Goal: Task Accomplishment & Management: Complete application form

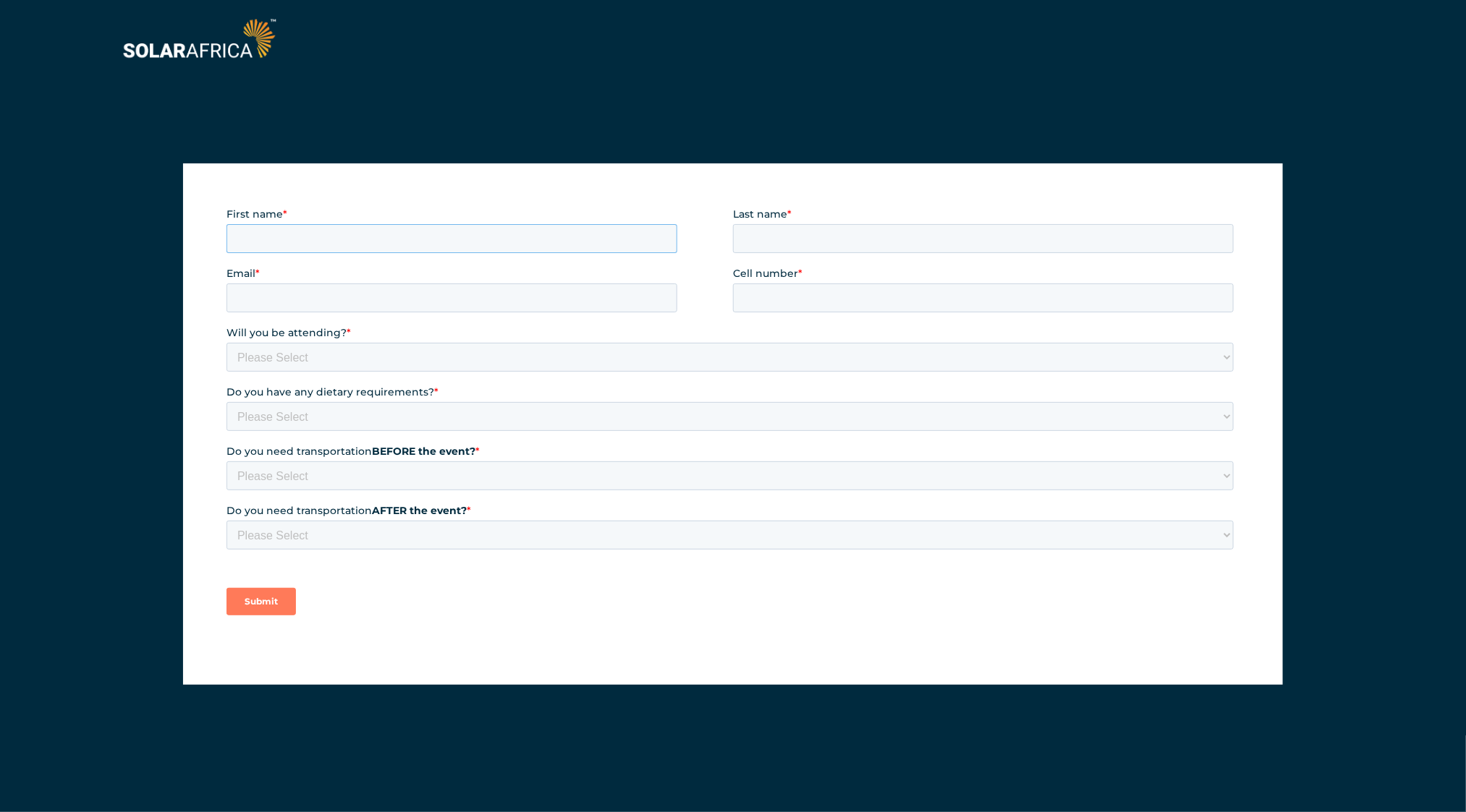
click at [276, 228] on input "First name *" at bounding box center [452, 238] width 451 height 29
type input "[PERSON_NAME]"
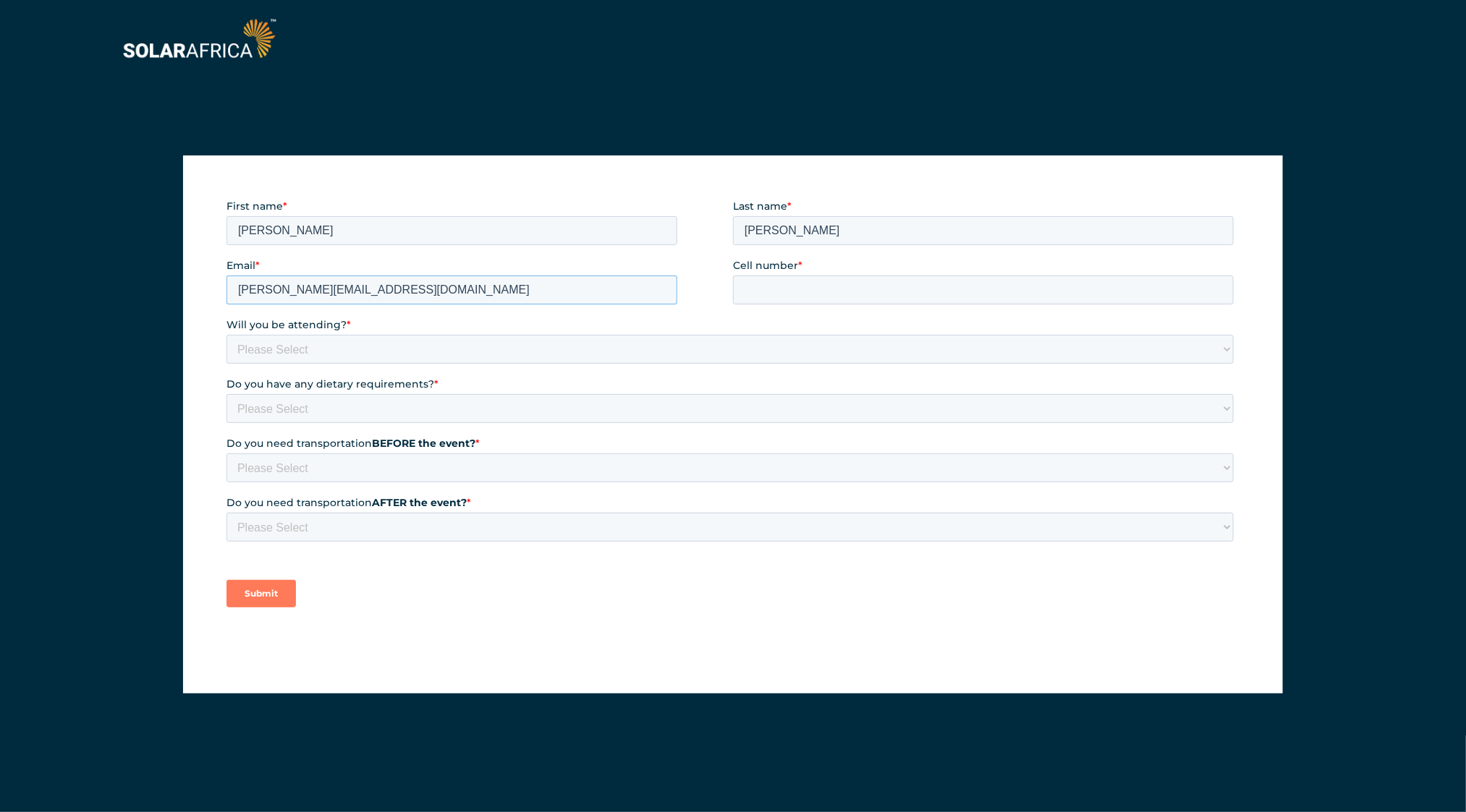
type input "[PERSON_NAME][EMAIL_ADDRESS][DOMAIN_NAME]"
type input "0825629428"
click at [269, 349] on select "Please Select Yes No" at bounding box center [730, 348] width 1008 height 29
select select "Yes"
click at [227, 334] on select "Please Select Yes No" at bounding box center [730, 348] width 1008 height 29
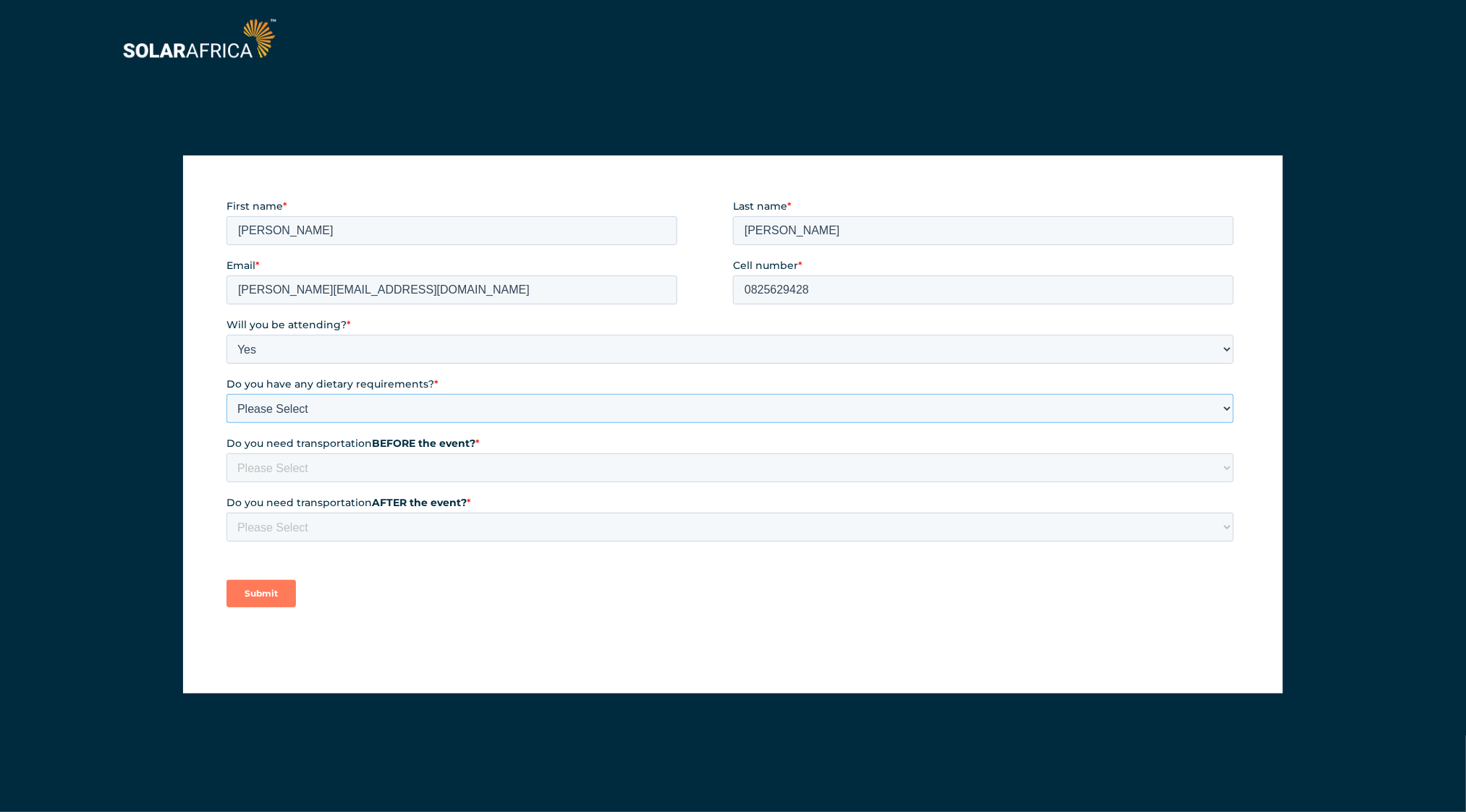
click at [278, 409] on select "Please Select None Halaal Vegeterian Other" at bounding box center [730, 408] width 1008 height 29
select select "None"
click at [227, 394] on select "Please Select None Halaal Vegeterian Other" at bounding box center [730, 408] width 1008 height 29
click at [296, 463] on select "Please Select Yes No" at bounding box center [730, 467] width 1008 height 29
select select "No"
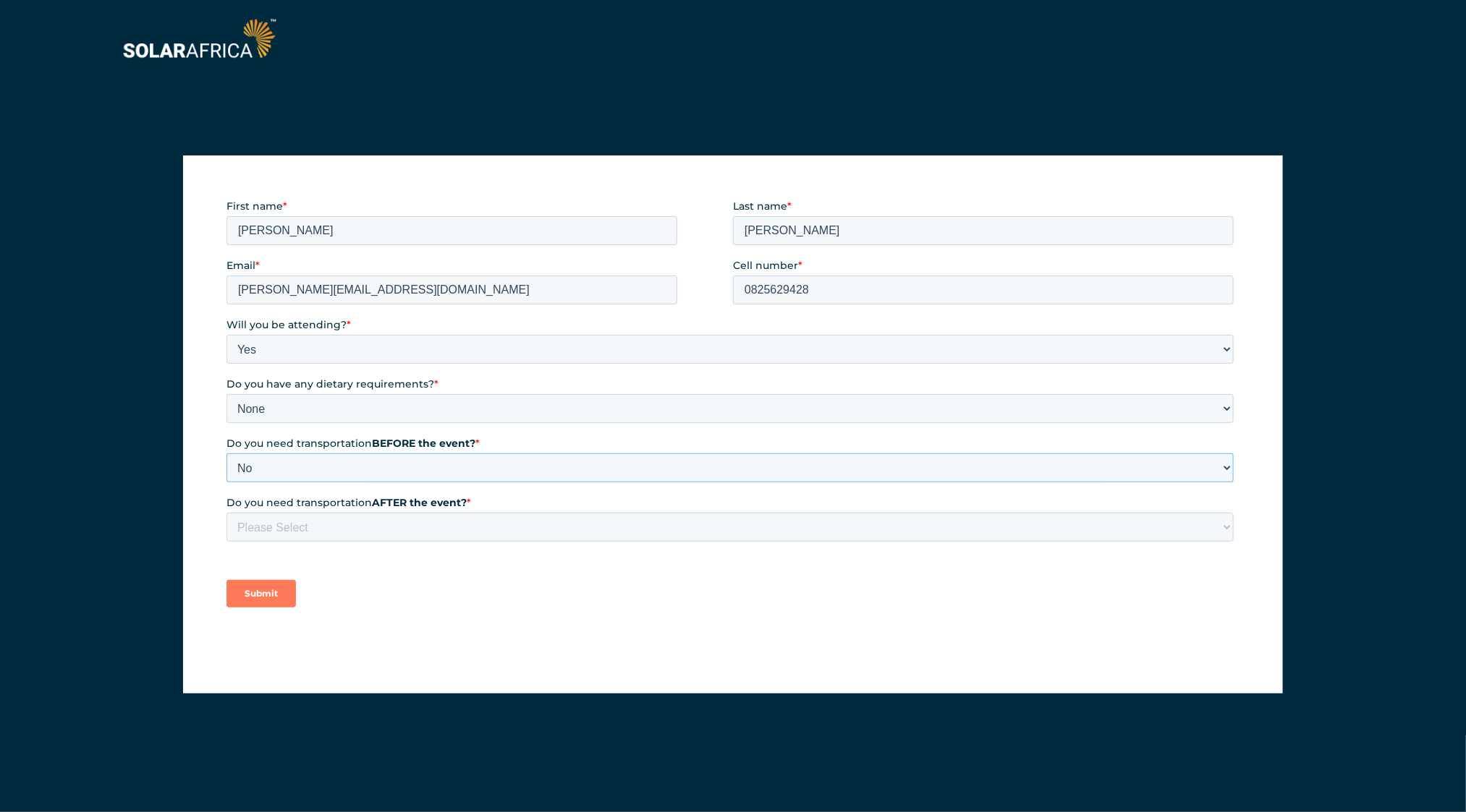
click at [227, 452] on select "Please Select Yes No" at bounding box center [730, 467] width 1008 height 29
click at [297, 521] on select "Please Select Yes No" at bounding box center [730, 527] width 1008 height 29
select select "No"
click at [227, 512] on select "Please Select Yes No" at bounding box center [730, 527] width 1008 height 29
click at [262, 596] on input "Submit" at bounding box center [261, 593] width 69 height 27
